Goal: Information Seeking & Learning: Learn about a topic

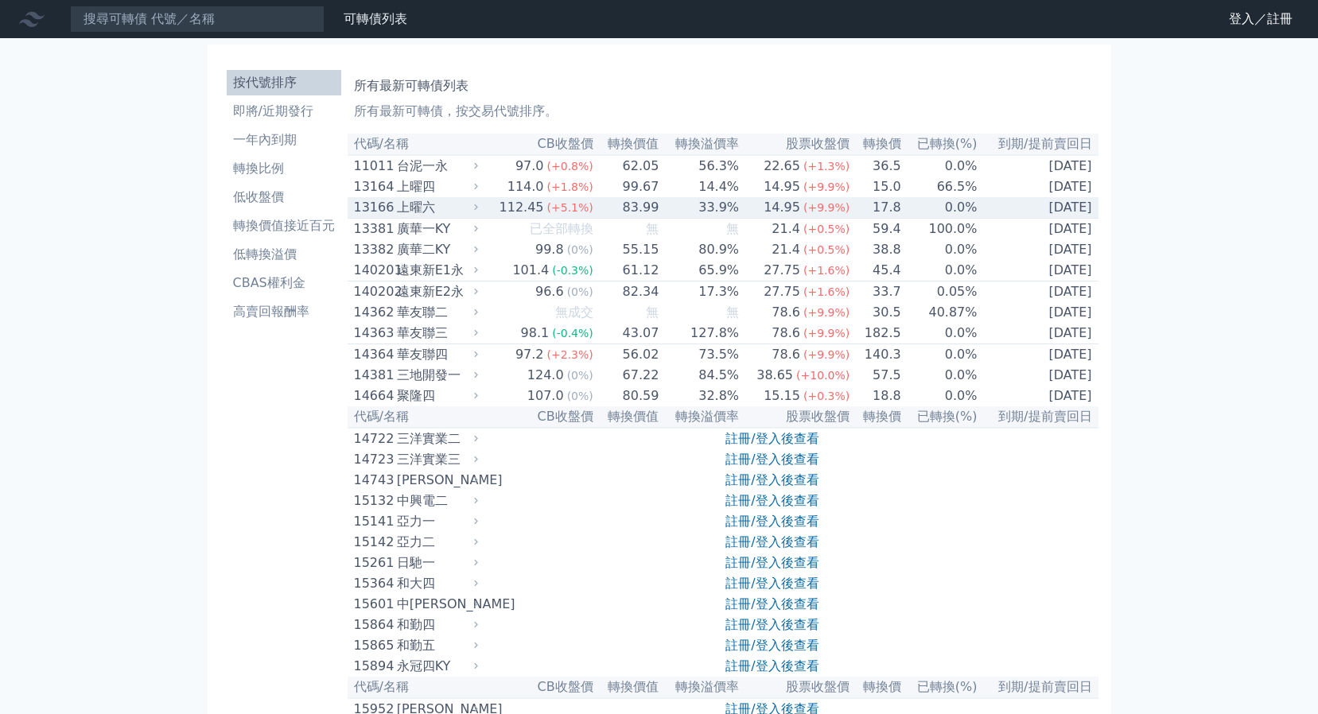
click at [412, 211] on div "上曜六" at bounding box center [436, 207] width 78 height 19
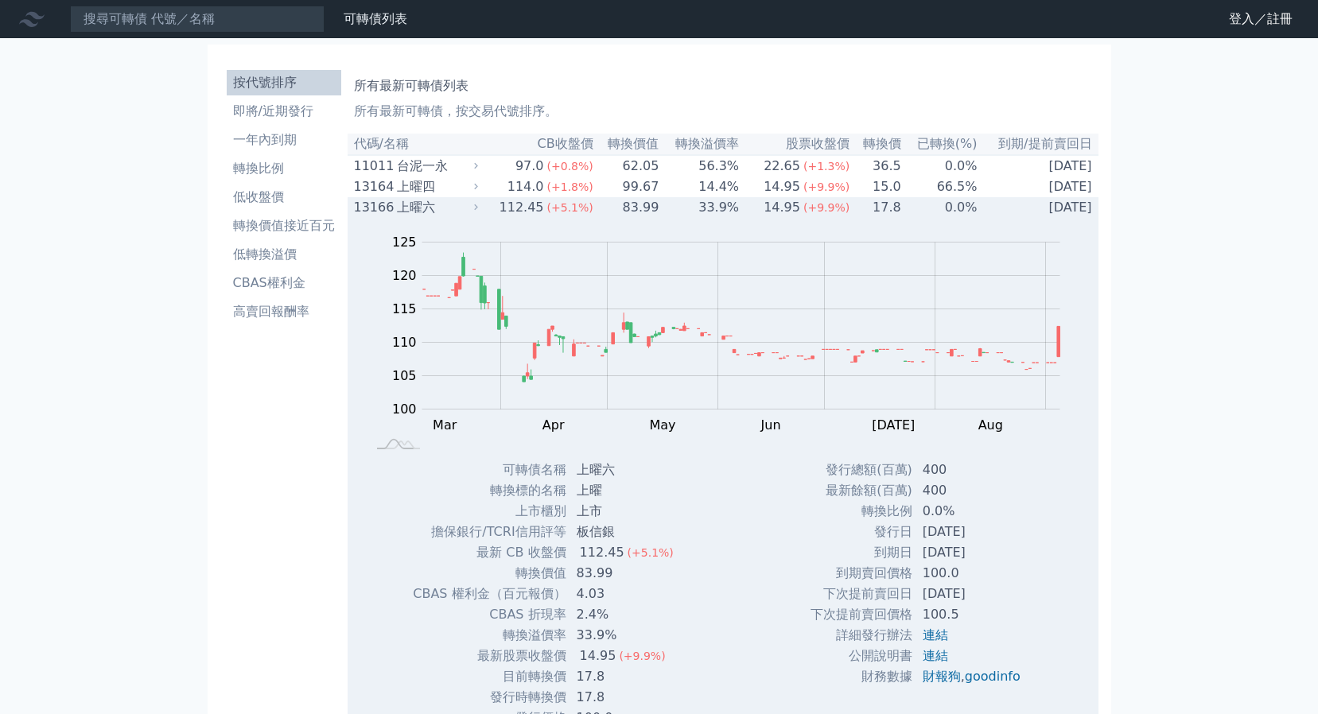
scroll to position [80, 0]
